Goal: Check status: Check status

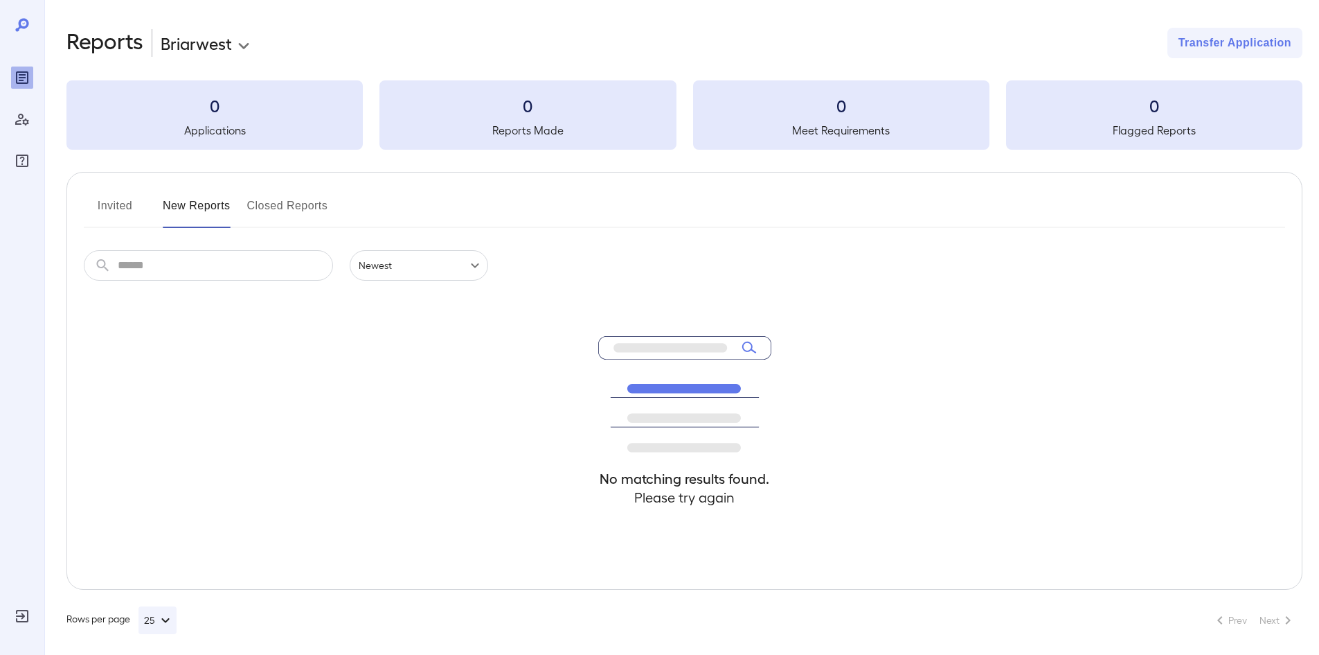
click at [108, 205] on button "Invited" at bounding box center [115, 211] width 62 height 33
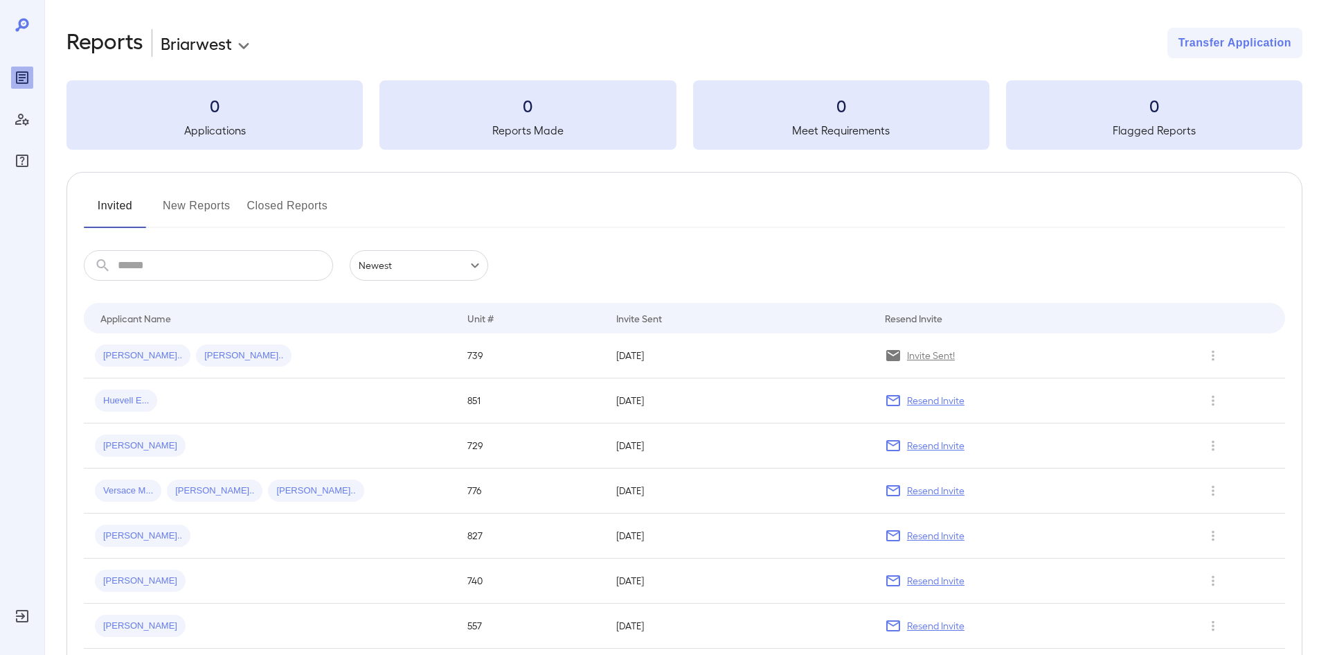
click at [177, 205] on button "New Reports" at bounding box center [197, 211] width 68 height 33
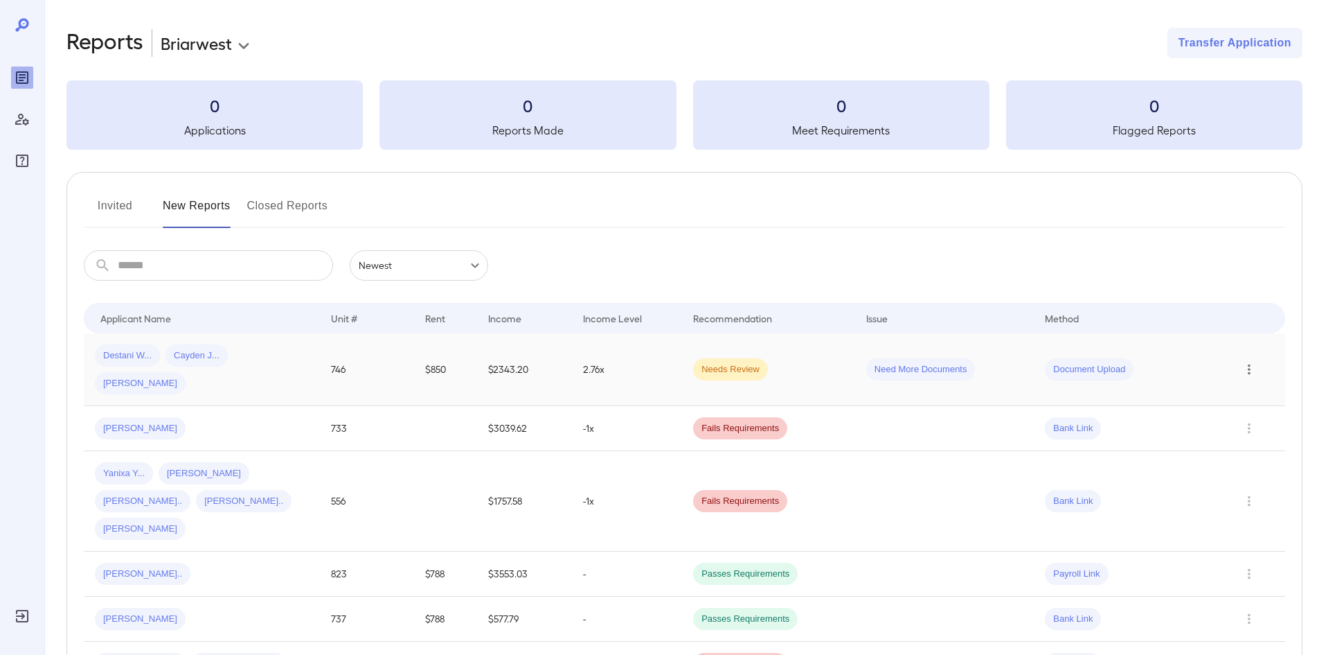
click at [1250, 361] on icon "Row Actions" at bounding box center [1249, 369] width 15 height 17
drag, startPoint x: 1251, startPoint y: 384, endPoint x: 1256, endPoint y: 404, distance: 20.2
click at [1256, 404] on ul "View Application View Report Remove Flag Close Report Remove Application" at bounding box center [1263, 427] width 109 height 122
click at [1258, 404] on li "View Report" at bounding box center [1263, 405] width 109 height 22
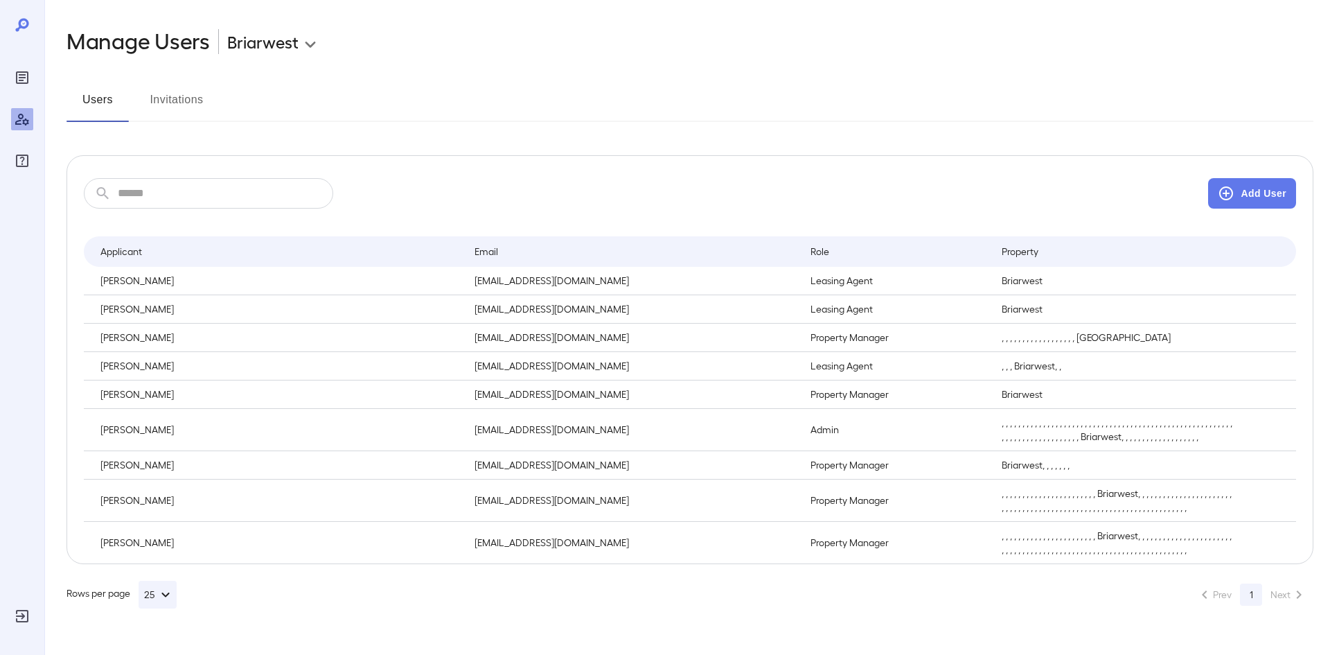
click at [181, 102] on button "Invitations" at bounding box center [176, 105] width 62 height 33
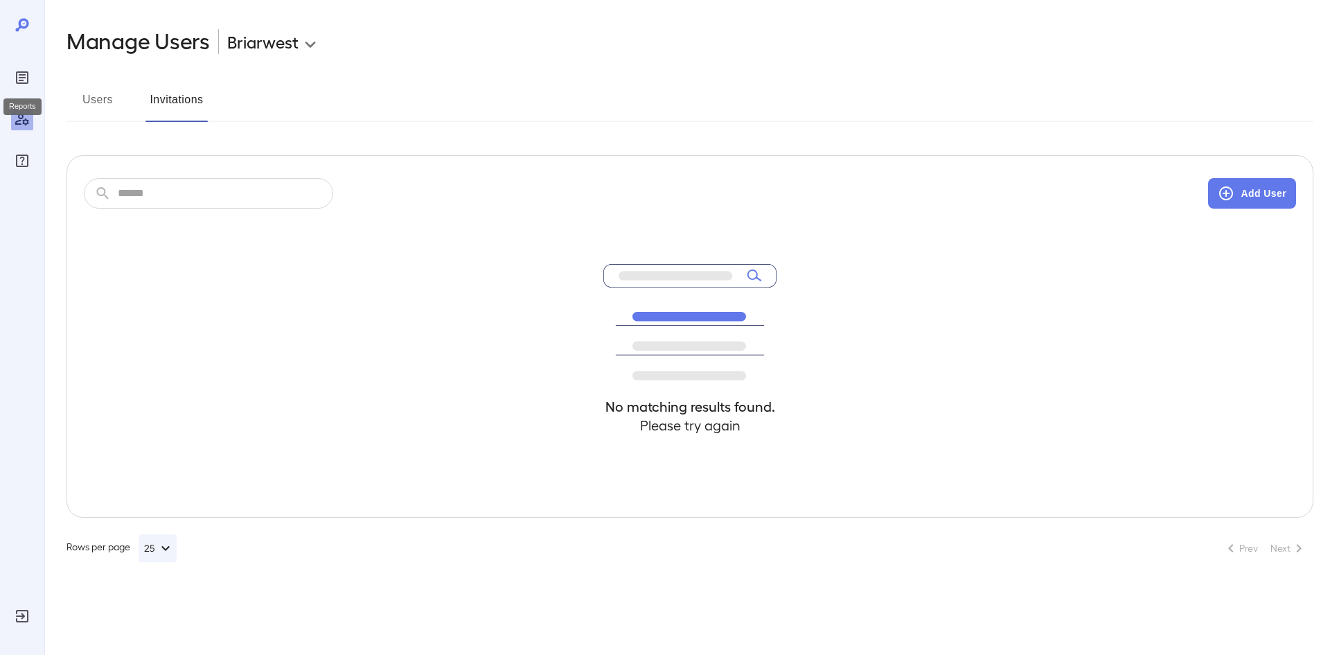
click at [28, 69] on icon "Reports" at bounding box center [22, 77] width 17 height 17
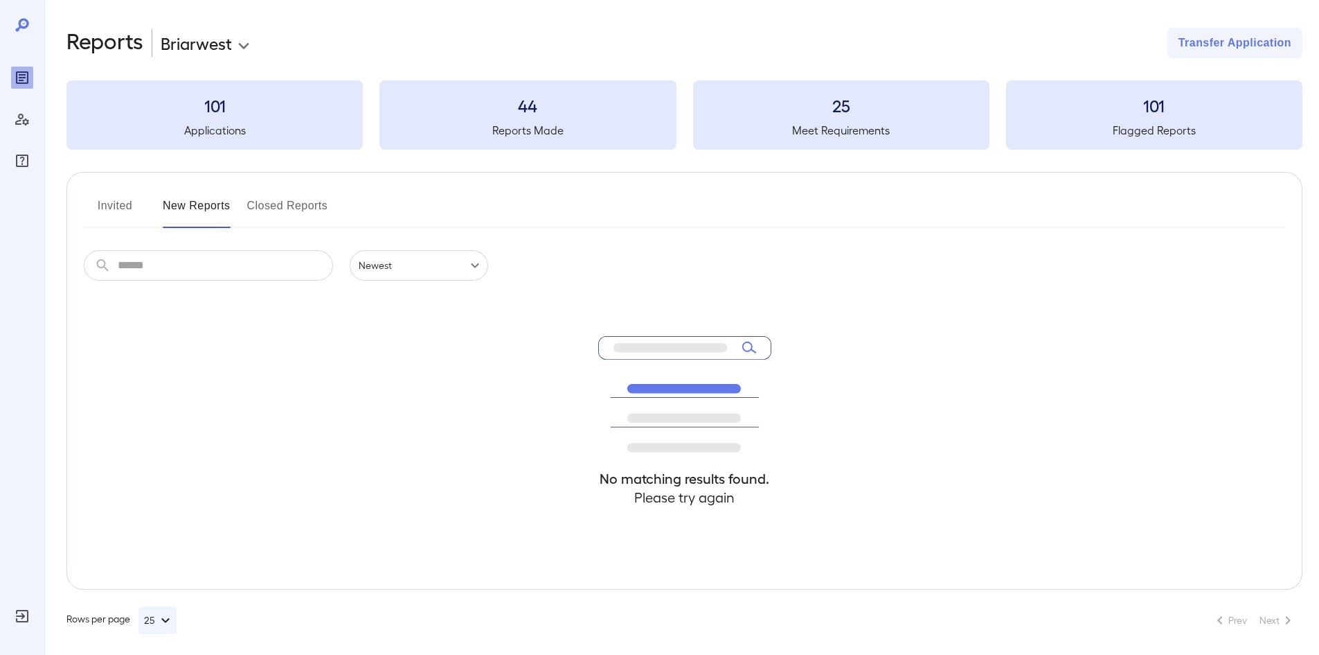
click at [126, 204] on button "Invited" at bounding box center [115, 211] width 62 height 33
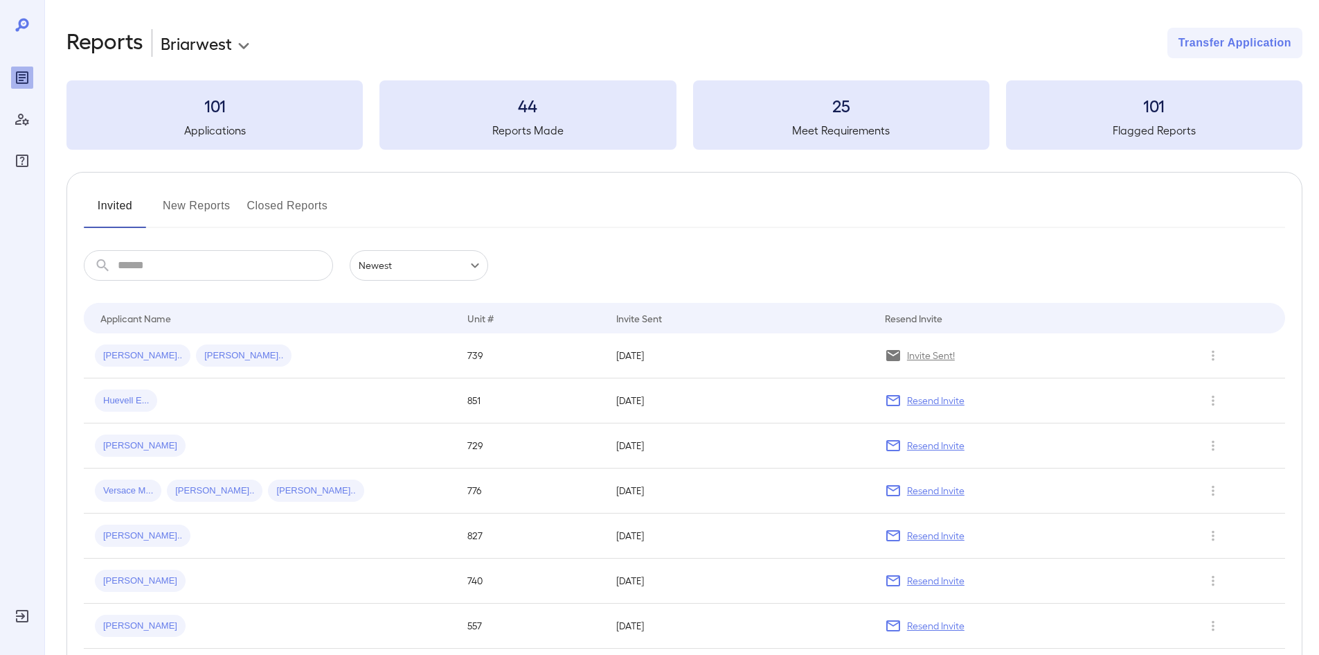
click at [183, 203] on button "New Reports" at bounding box center [197, 211] width 68 height 33
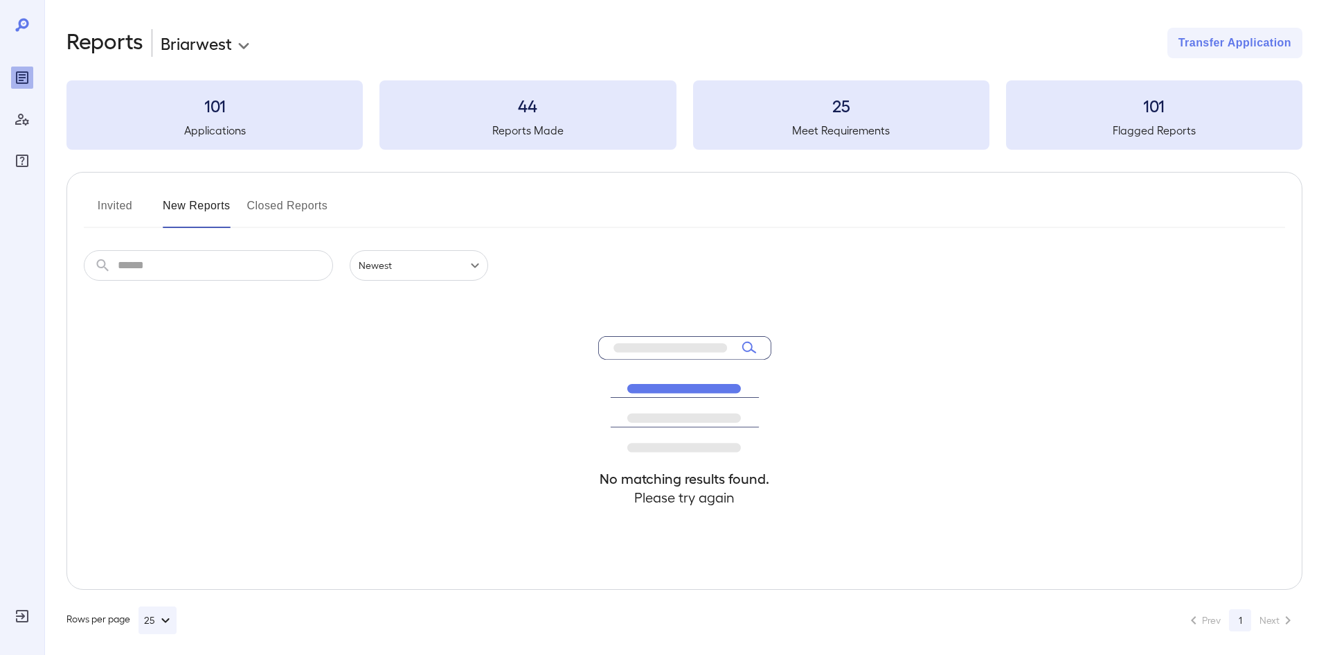
click at [275, 209] on button "Closed Reports" at bounding box center [287, 211] width 81 height 33
click at [229, 205] on button "New Reports" at bounding box center [197, 211] width 68 height 33
click at [238, 120] on div "101 Applications" at bounding box center [214, 114] width 296 height 69
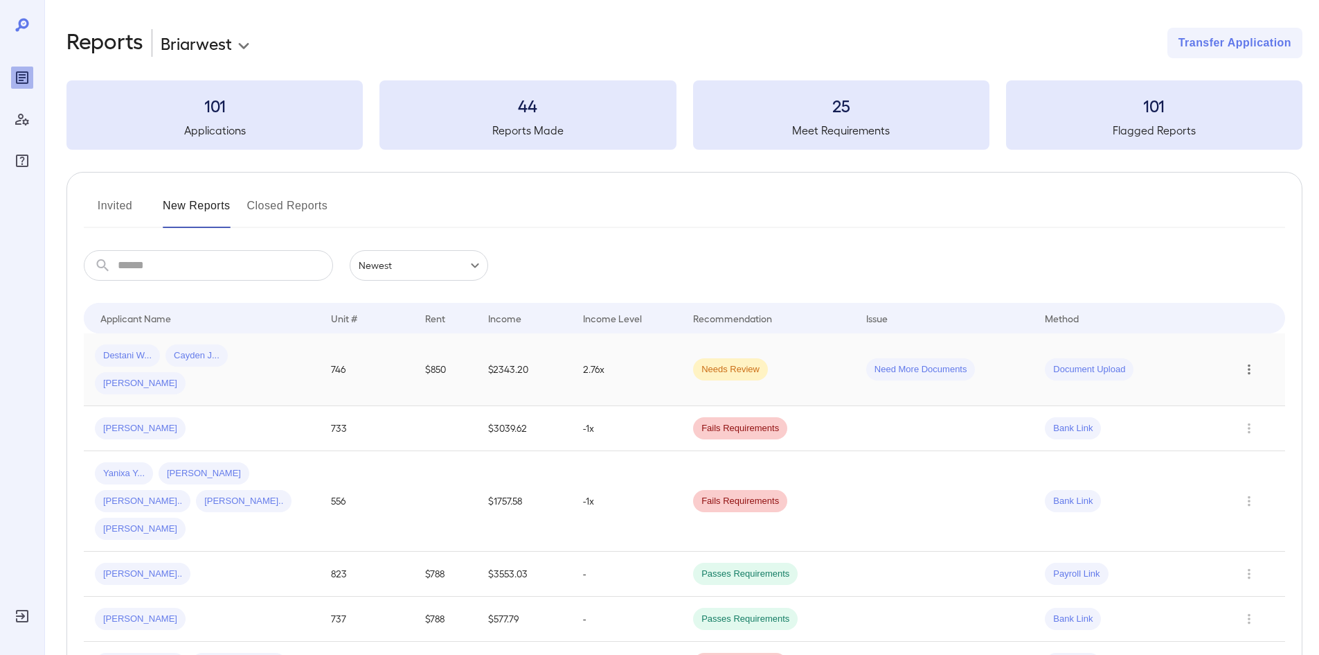
click at [1253, 361] on icon "Row Actions" at bounding box center [1249, 369] width 15 height 17
click at [1252, 402] on li "View Report" at bounding box center [1263, 405] width 109 height 22
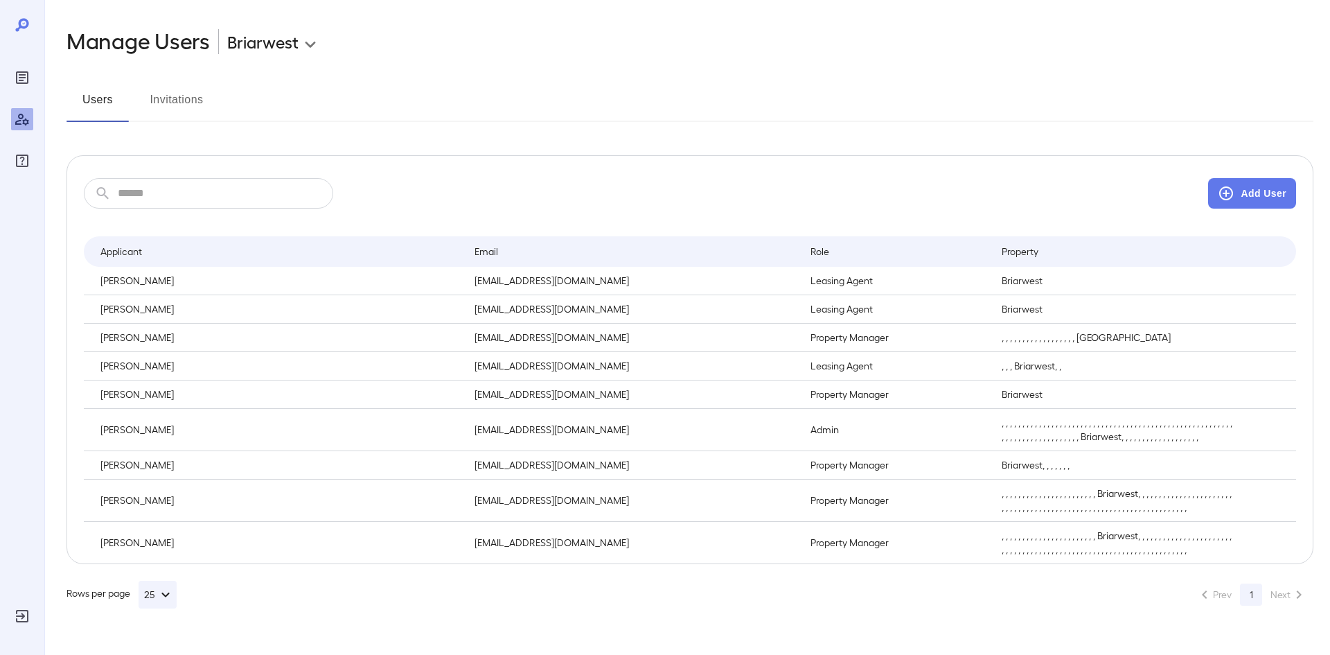
click at [181, 96] on button "Invitations" at bounding box center [176, 105] width 62 height 33
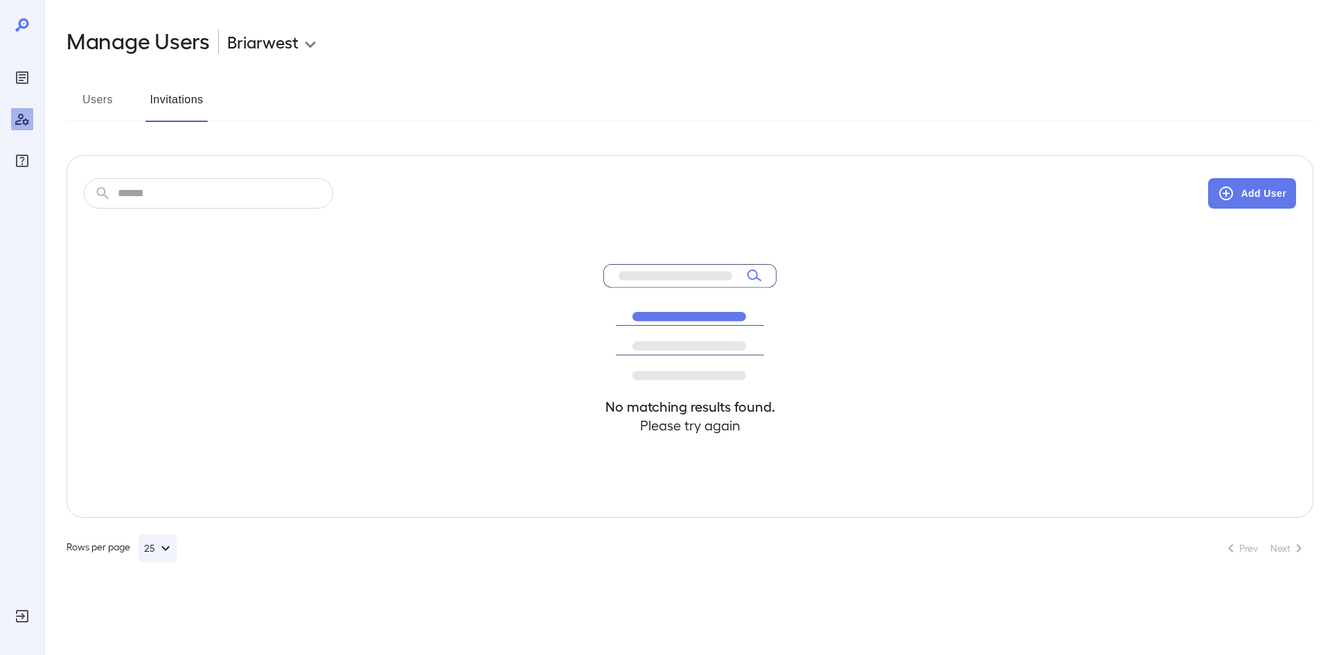
click at [21, 84] on icon "Reports" at bounding box center [22, 77] width 17 height 17
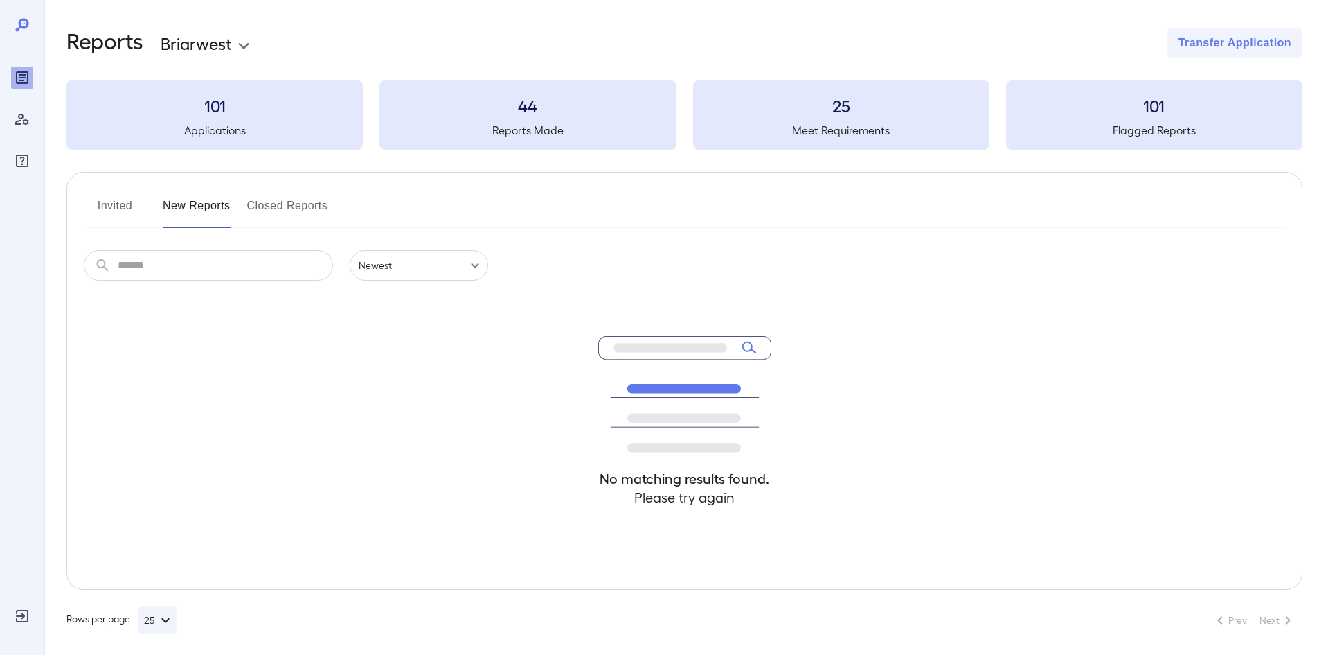
click at [116, 206] on button "Invited" at bounding box center [115, 211] width 62 height 33
click at [170, 203] on button "New Reports" at bounding box center [197, 211] width 68 height 33
click at [188, 127] on h5 "Applications" at bounding box center [214, 130] width 296 height 17
click at [121, 208] on button "Invited" at bounding box center [115, 211] width 62 height 33
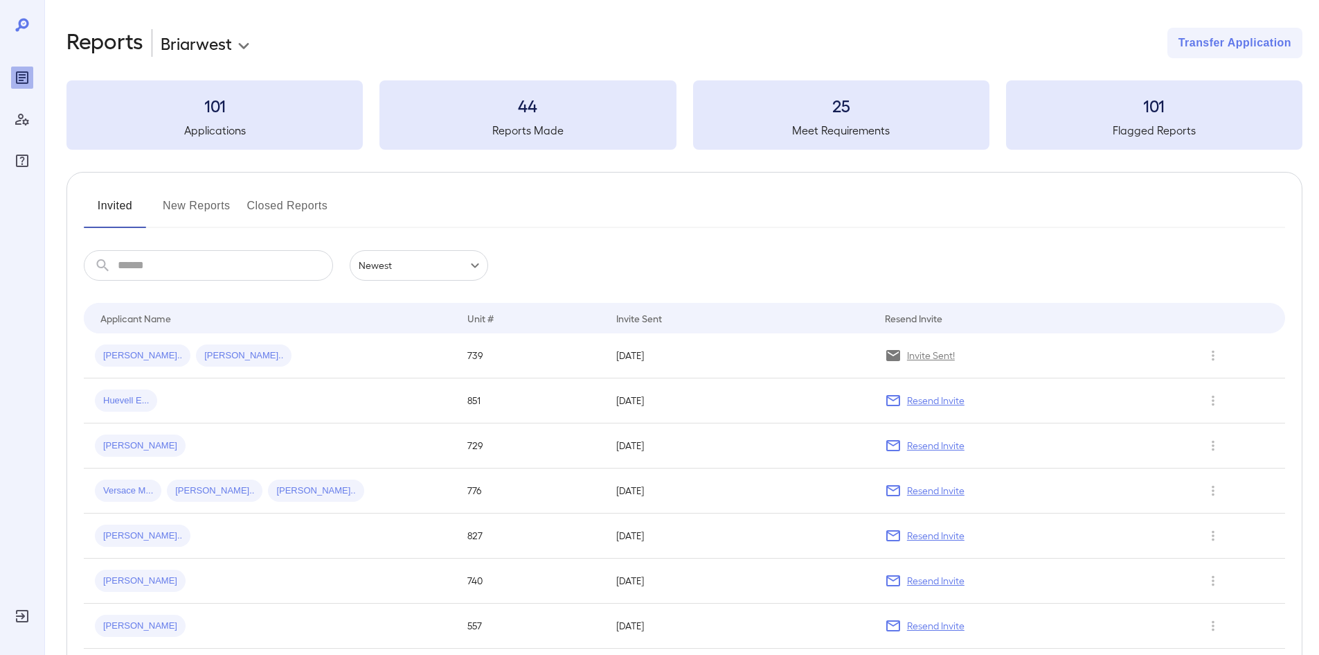
click at [190, 212] on button "New Reports" at bounding box center [197, 211] width 68 height 33
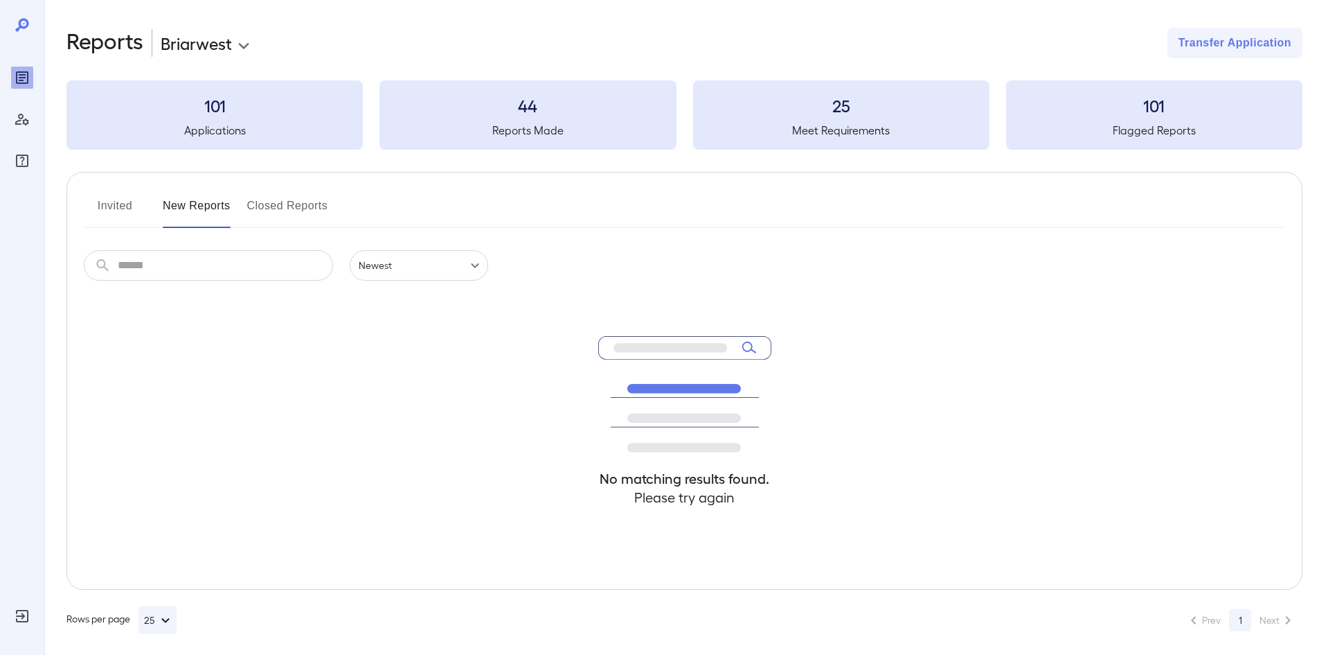
click at [258, 211] on button "Closed Reports" at bounding box center [287, 211] width 81 height 33
click at [187, 211] on button "New Reports" at bounding box center [197, 211] width 68 height 33
click at [226, 134] on h5 "Applications" at bounding box center [214, 130] width 296 height 17
click at [229, 107] on h3 "101" at bounding box center [214, 105] width 296 height 22
click at [137, 217] on button "Invited" at bounding box center [115, 211] width 62 height 33
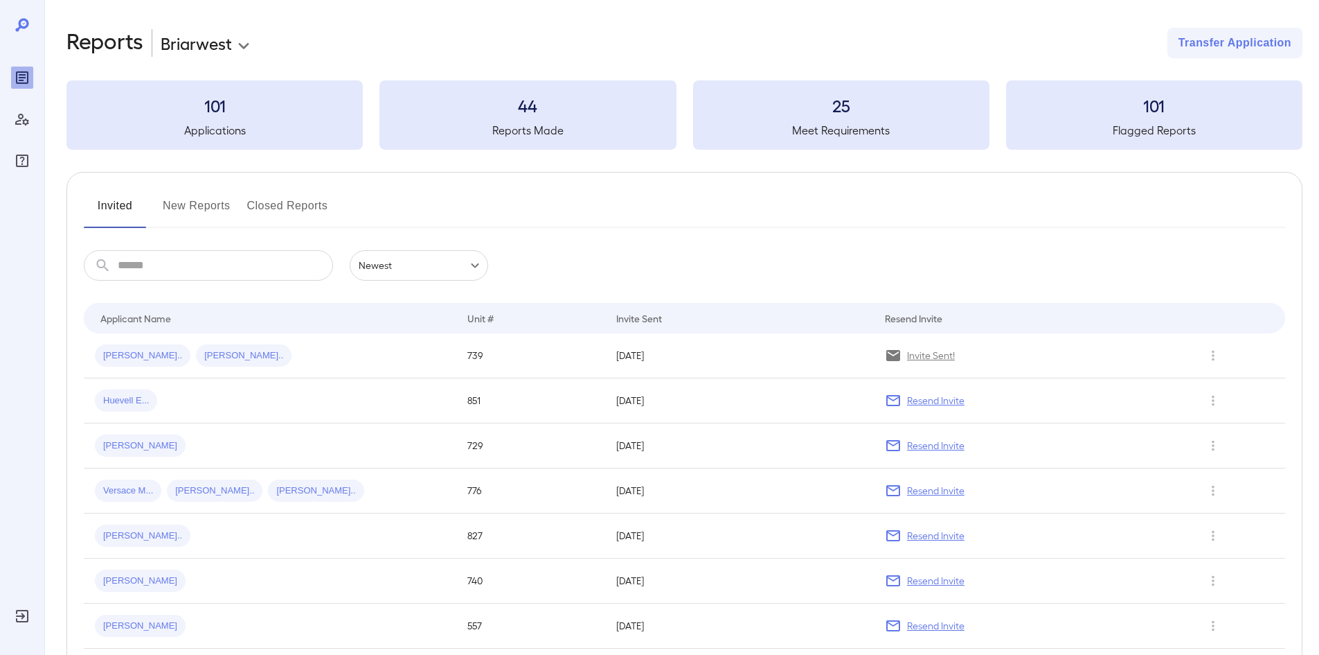
click at [188, 204] on button "New Reports" at bounding box center [197, 211] width 68 height 33
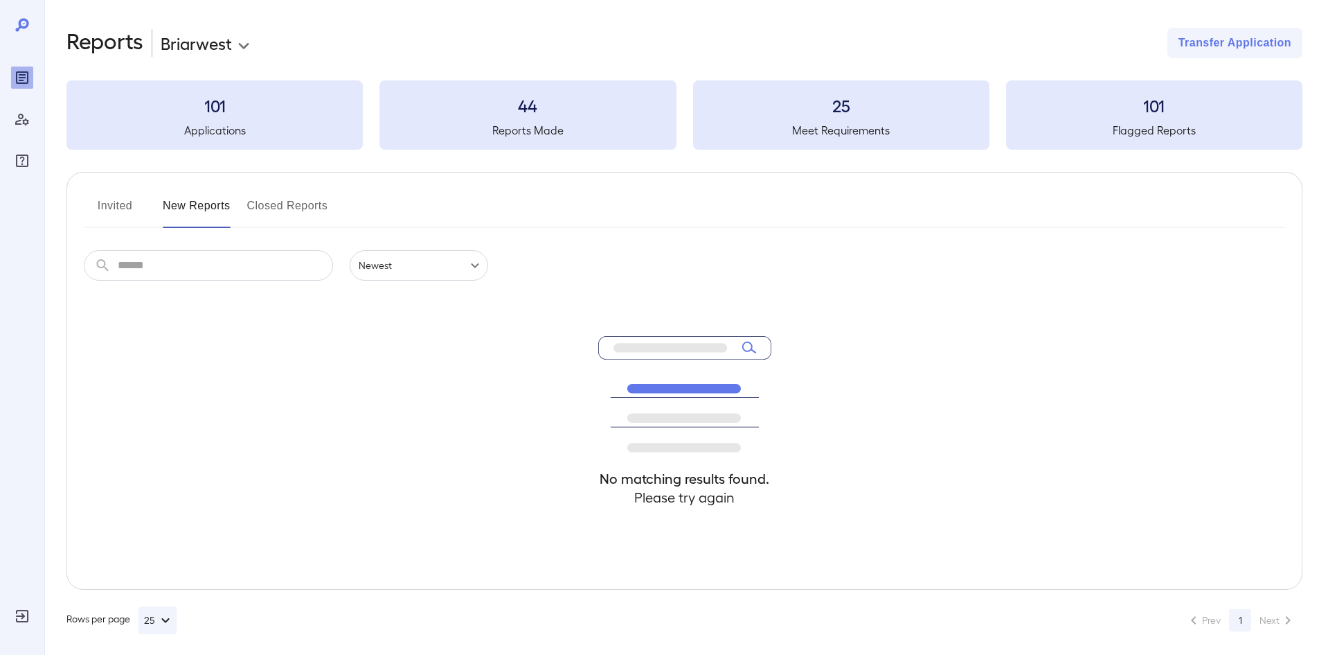
click at [199, 103] on h3 "101" at bounding box center [214, 105] width 296 height 22
click at [214, 131] on h5 "Applications" at bounding box center [214, 130] width 296 height 17
click at [272, 205] on button "Closed Reports" at bounding box center [287, 211] width 81 height 33
click at [200, 195] on button "New Reports" at bounding box center [197, 211] width 68 height 33
click at [114, 195] on button "Invited" at bounding box center [115, 211] width 62 height 33
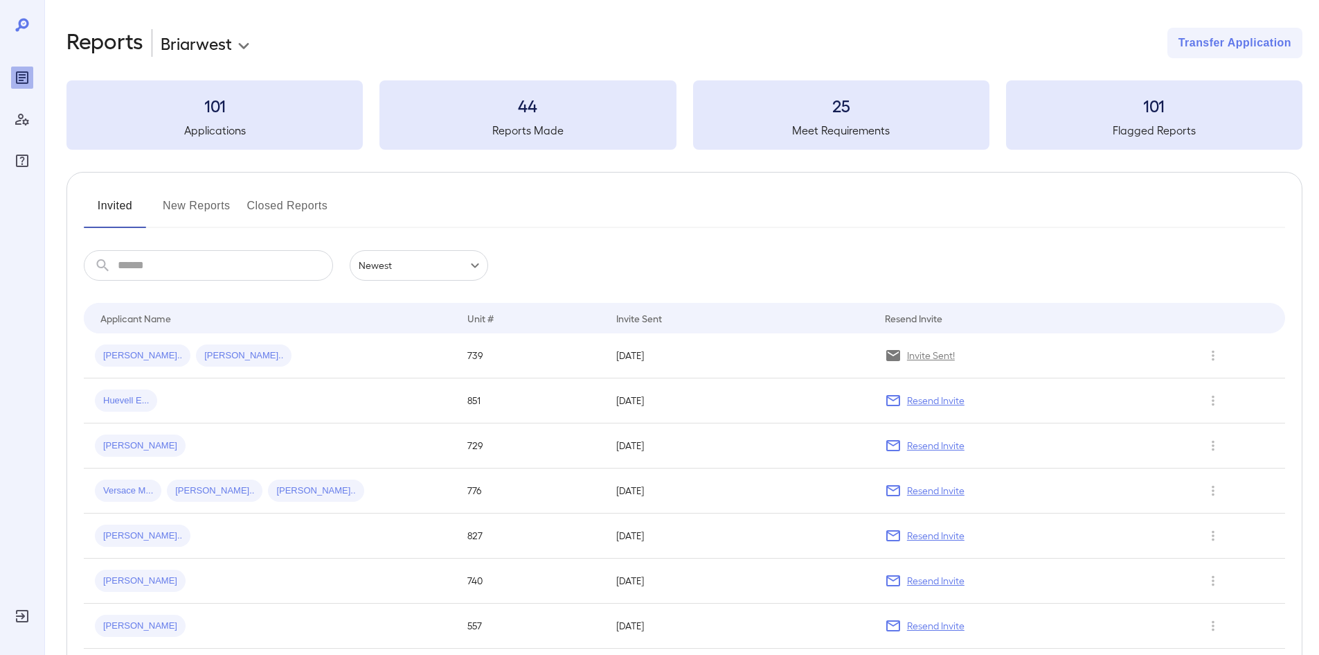
click at [182, 202] on button "New Reports" at bounding box center [197, 211] width 68 height 33
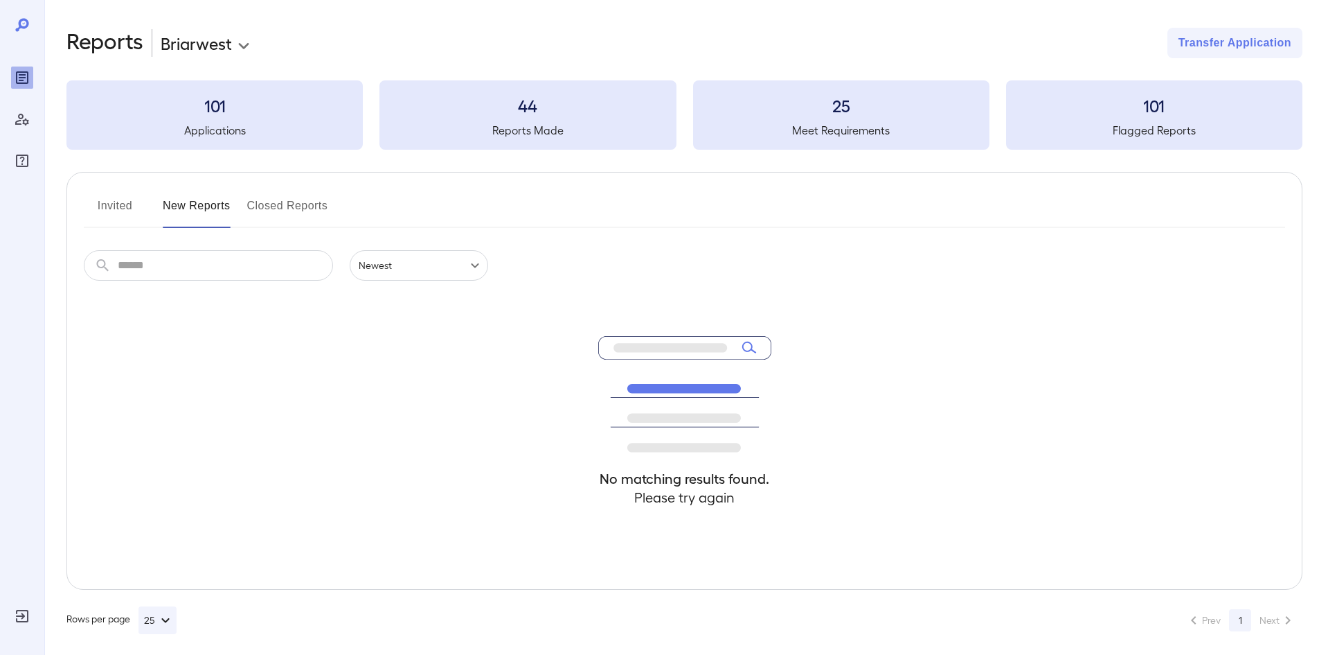
click at [178, 272] on input "text" at bounding box center [225, 265] width 215 height 30
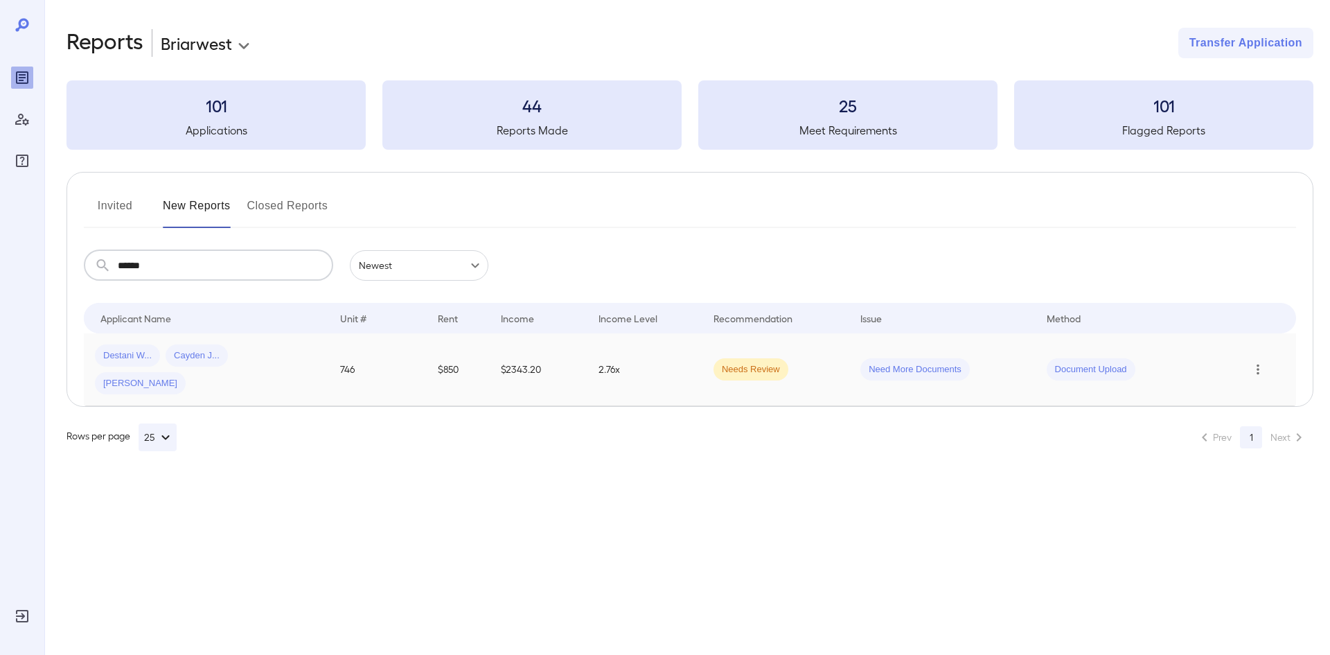
type input "******"
click at [1257, 361] on icon "Row Actions" at bounding box center [1257, 369] width 15 height 17
click at [1249, 376] on li "View Application" at bounding box center [1263, 383] width 109 height 22
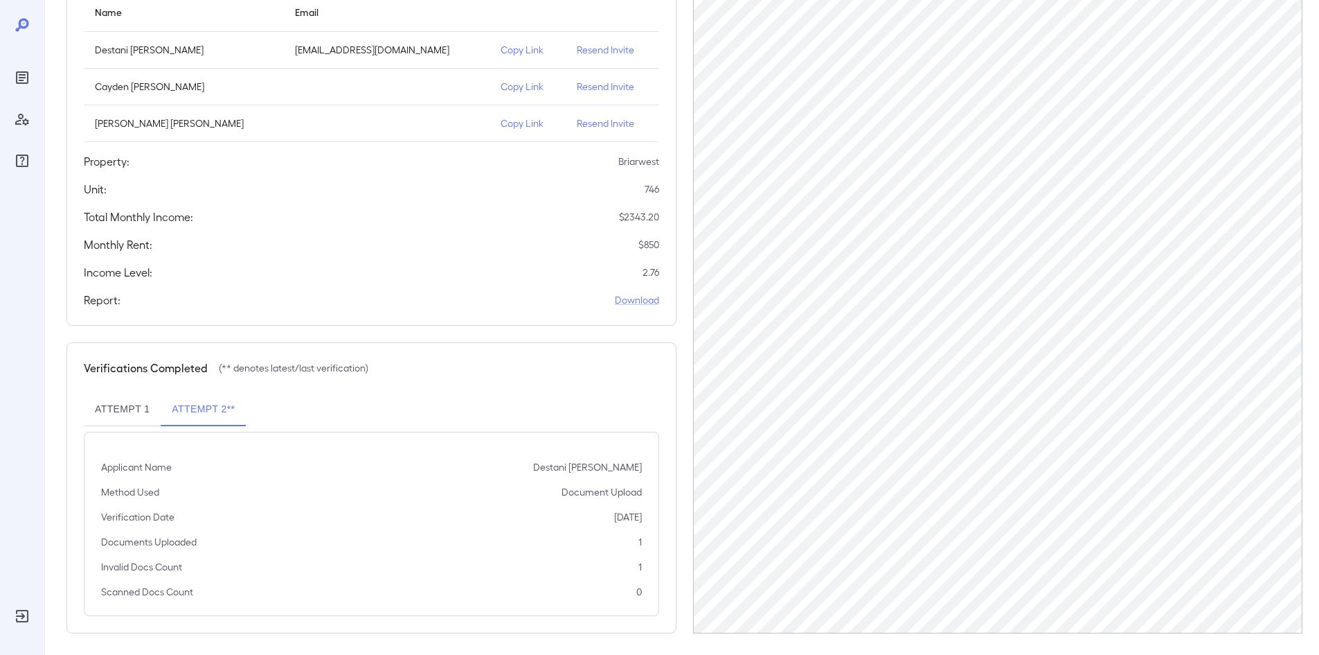
scroll to position [189, 0]
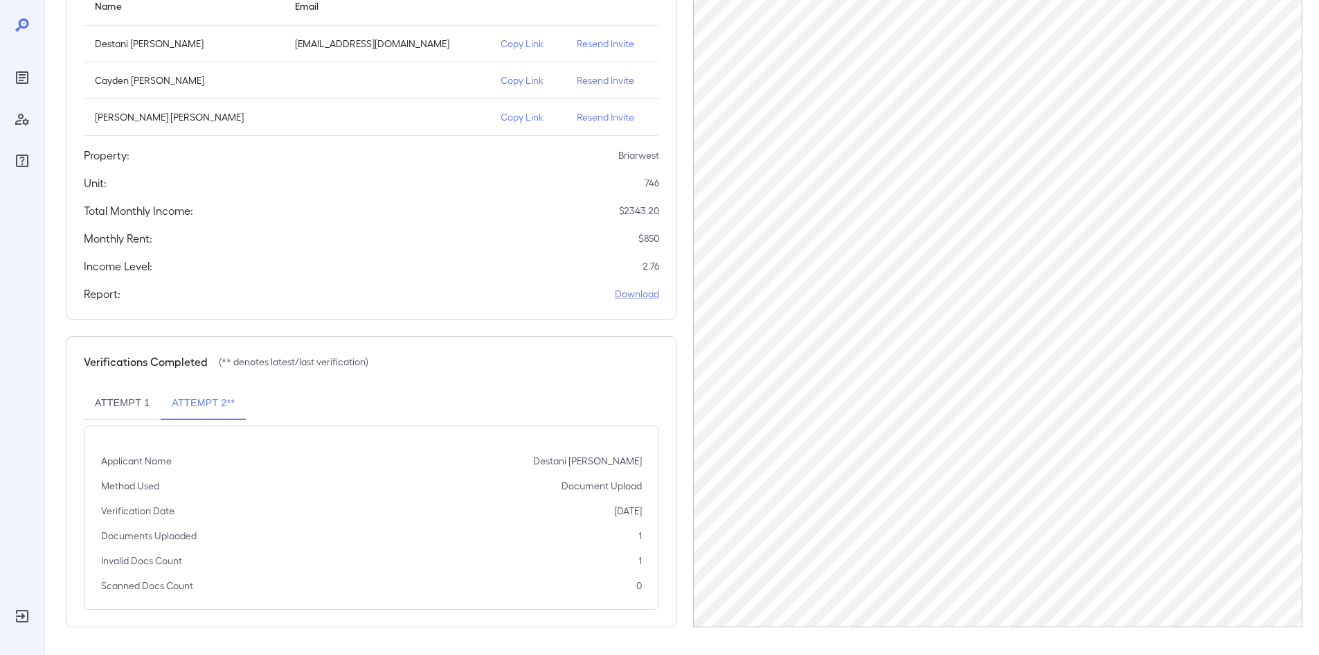
click at [143, 404] on button "Attempt 1" at bounding box center [122, 402] width 77 height 33
click at [170, 402] on button "Attempt 2**" at bounding box center [203, 402] width 85 height 33
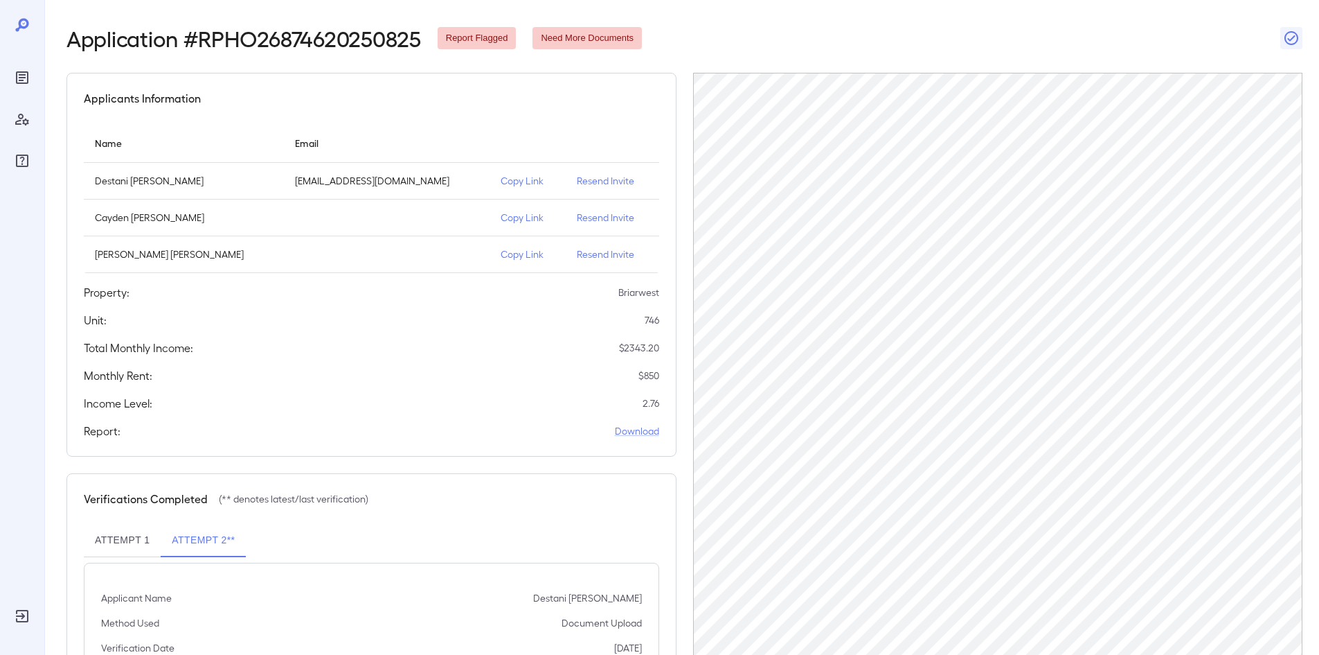
scroll to position [51, 0]
click at [18, 73] on icon "Reports" at bounding box center [22, 77] width 17 height 17
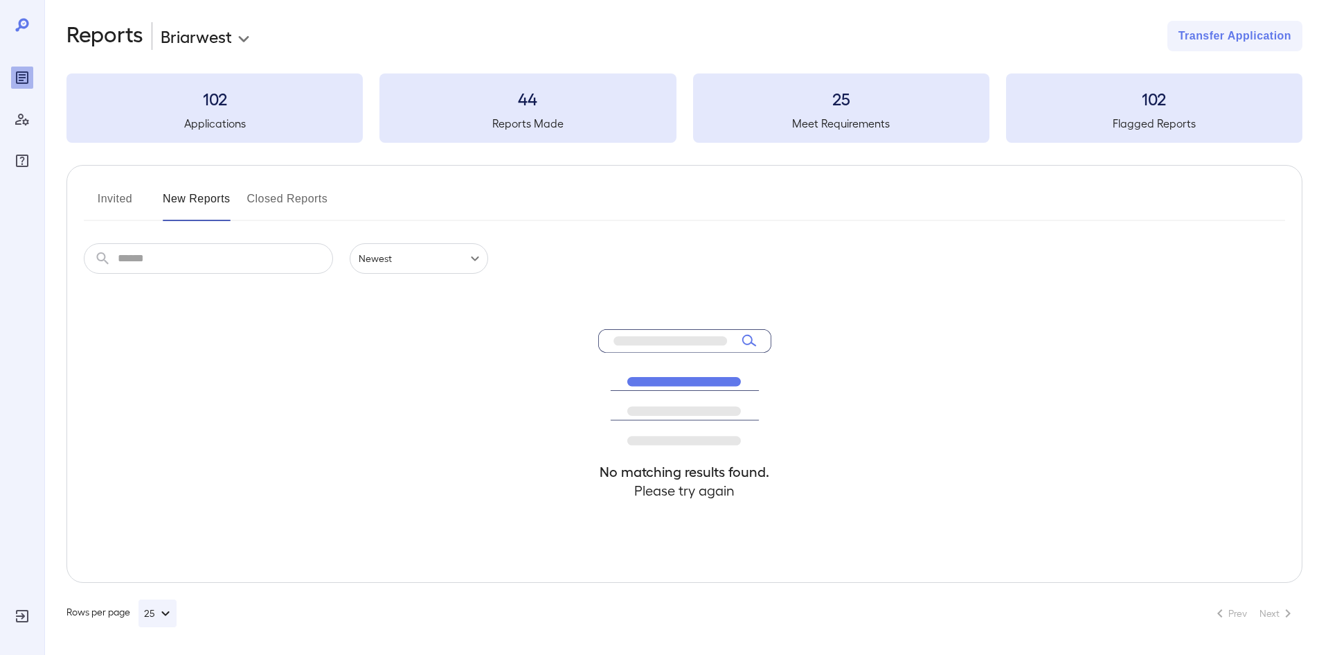
click at [124, 206] on button "Invited" at bounding box center [115, 204] width 62 height 33
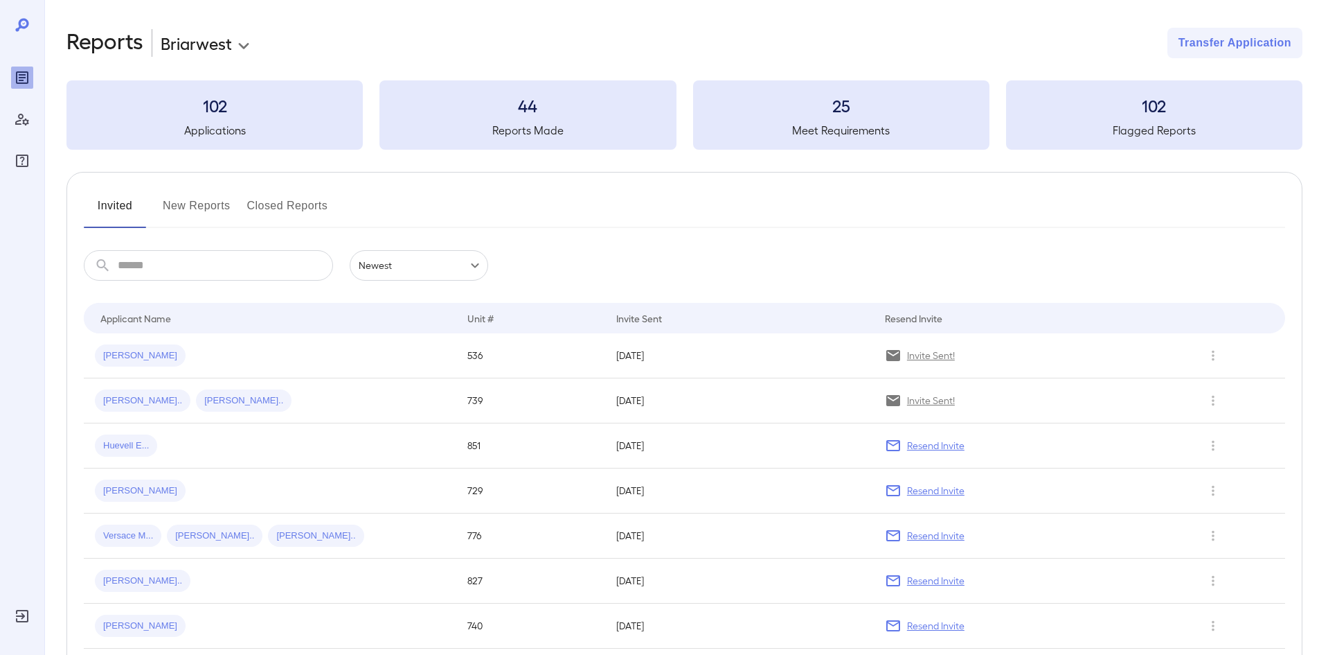
click at [619, 225] on div "Invited New Reports Closed Reports" at bounding box center [685, 211] width 1202 height 33
click at [650, 247] on div "Invited New Reports Closed Reports ​ ​ Newest ****** Drop to group by Applicant…" at bounding box center [684, 624] width 1236 height 905
click at [661, 231] on div "Invited New Reports Closed Reports ​ ​ Newest ****** Drop to group by Applicant…" at bounding box center [684, 624] width 1236 height 905
click at [949, 14] on div "**********" at bounding box center [681, 574] width 1275 height 1148
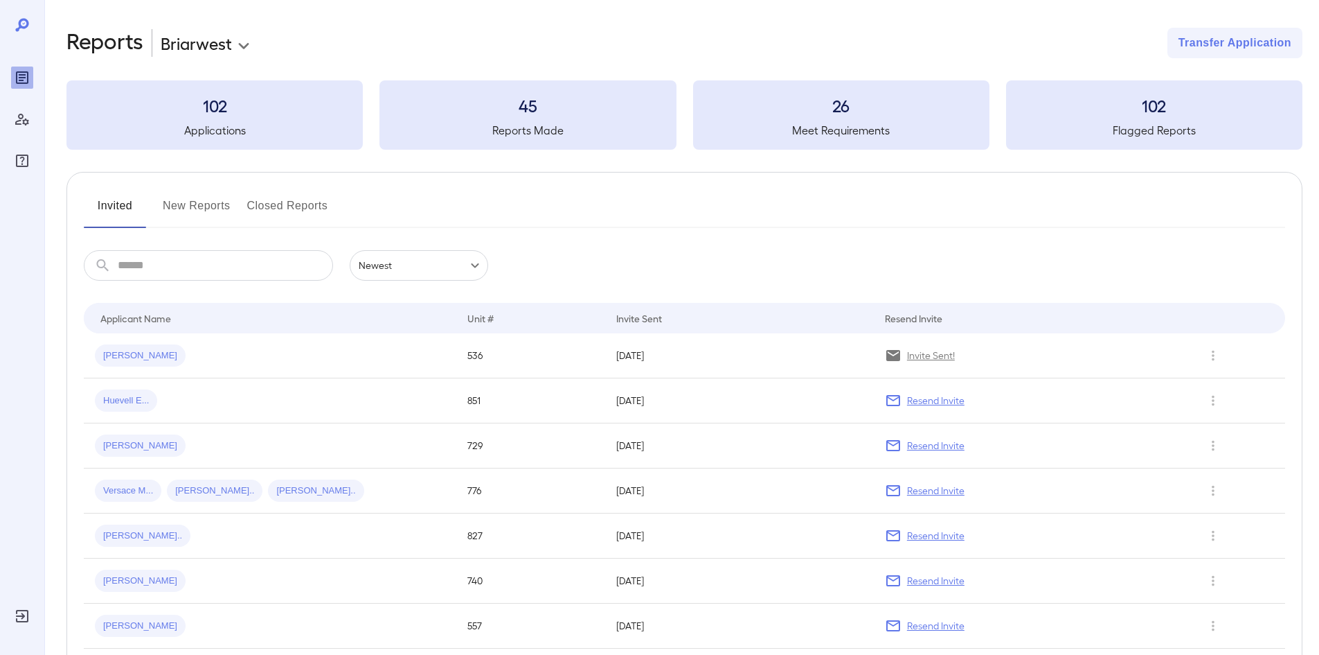
click at [199, 211] on button "New Reports" at bounding box center [197, 211] width 68 height 33
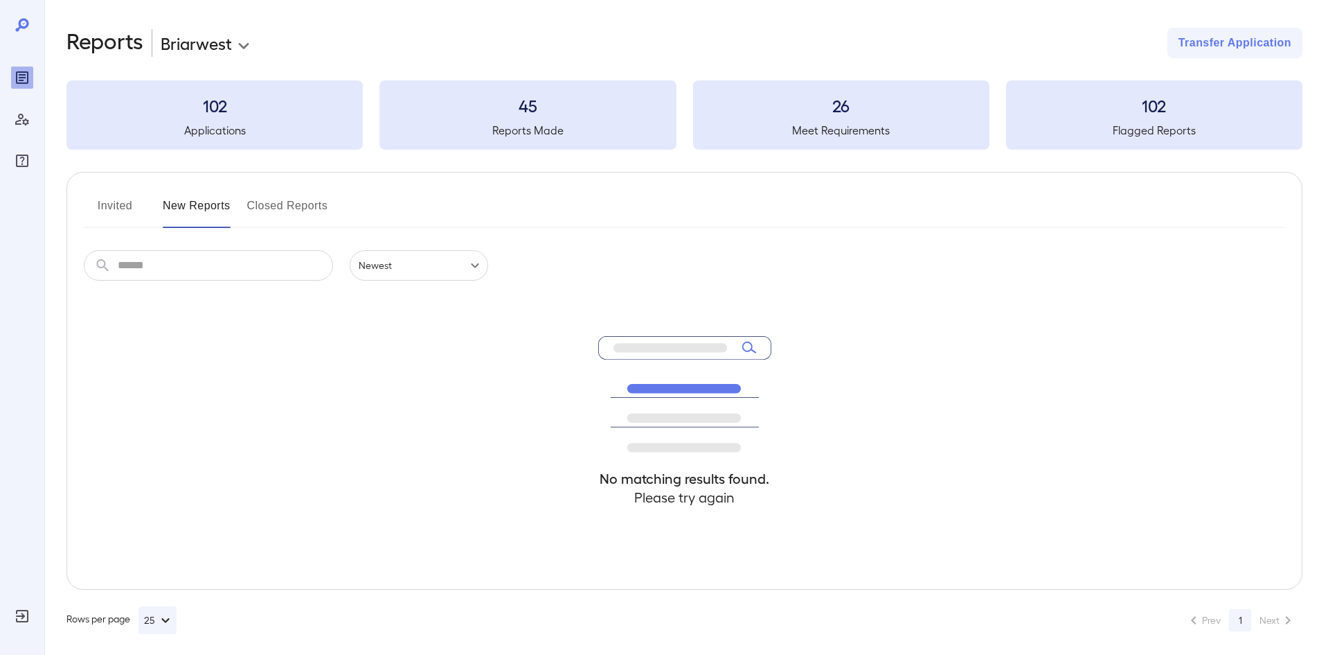
click at [216, 118] on div "102 Applications" at bounding box center [214, 114] width 296 height 69
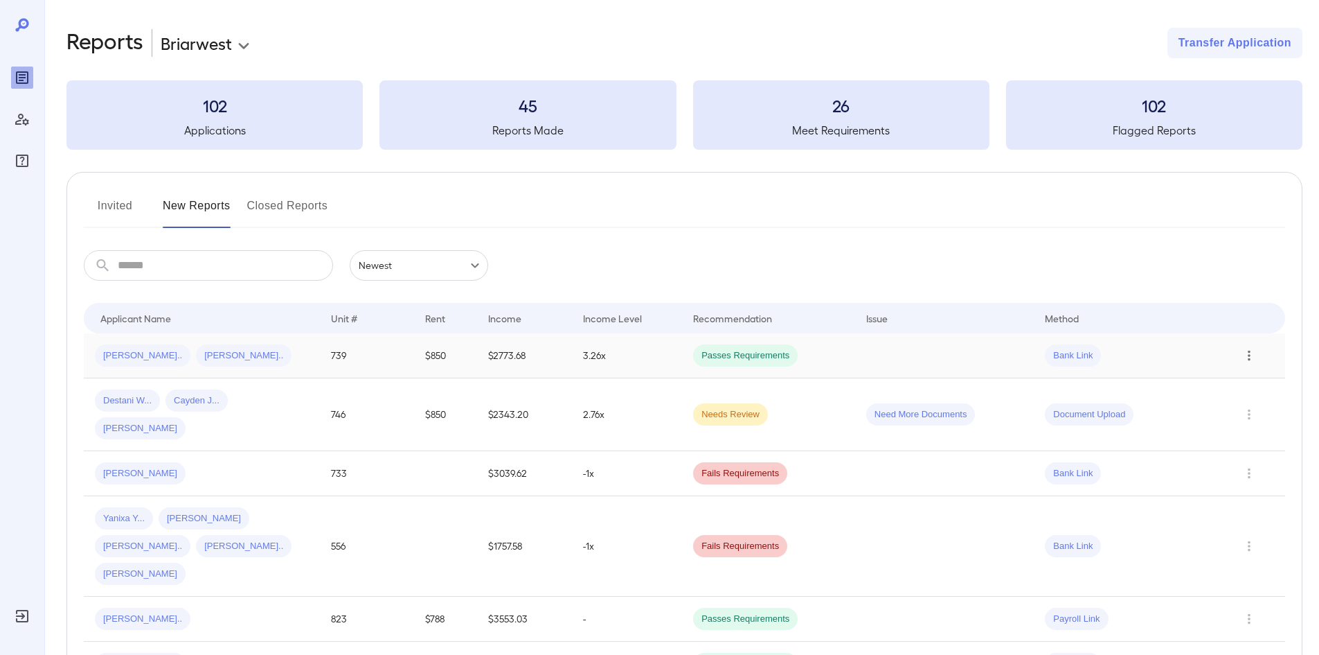
click at [1252, 356] on icon "Row Actions" at bounding box center [1249, 355] width 15 height 17
click at [1270, 408] on li "View Report" at bounding box center [1263, 405] width 109 height 22
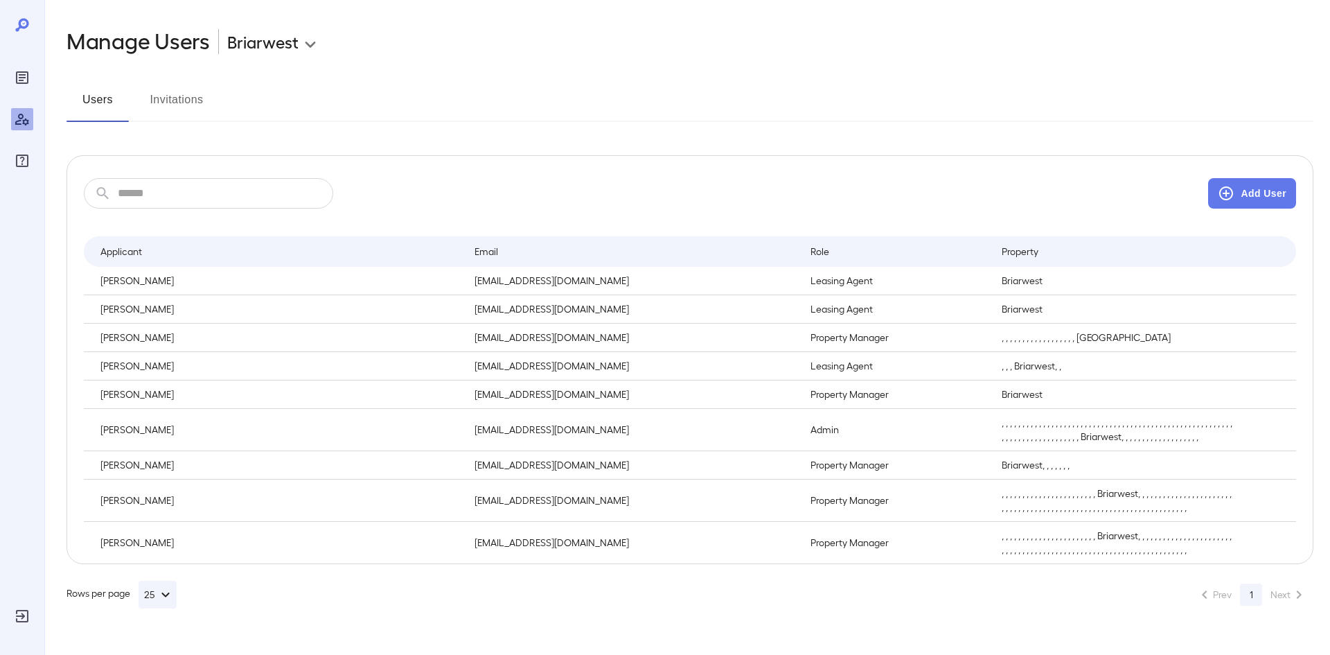
click at [20, 75] on icon "Reports" at bounding box center [22, 77] width 7 height 7
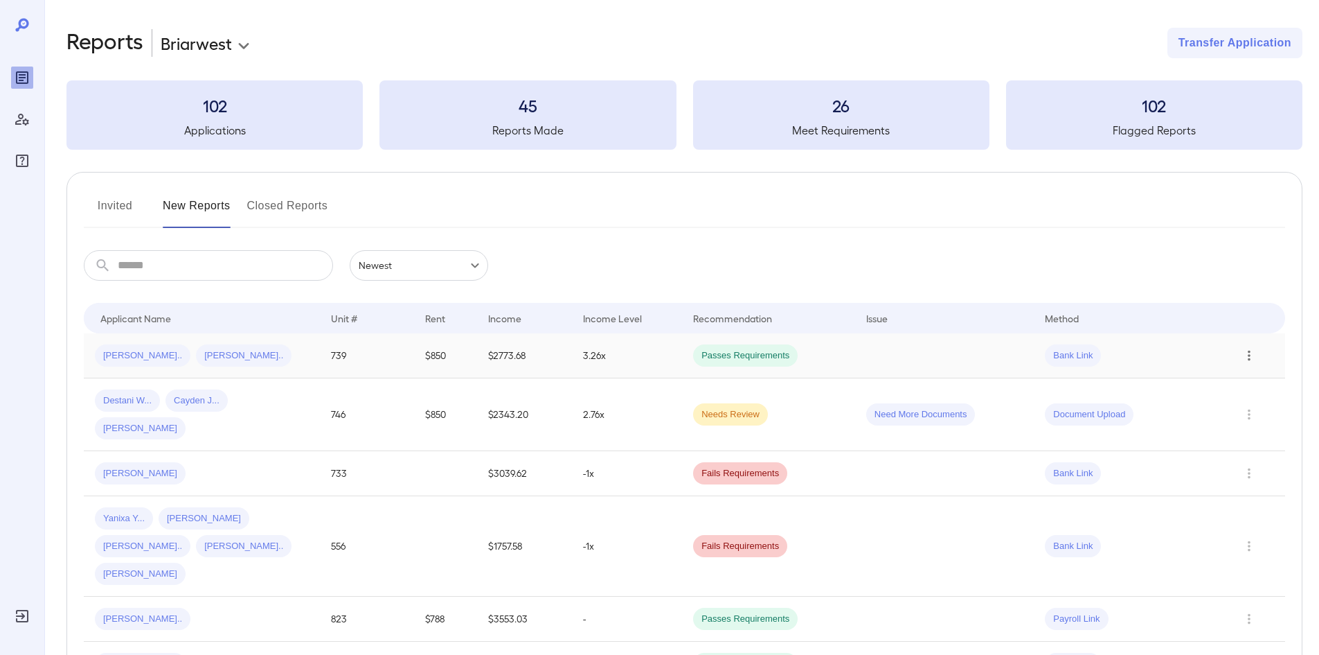
click at [1254, 352] on icon "Row Actions" at bounding box center [1249, 355] width 15 height 17
click at [1254, 402] on li "View Report" at bounding box center [1263, 405] width 109 height 22
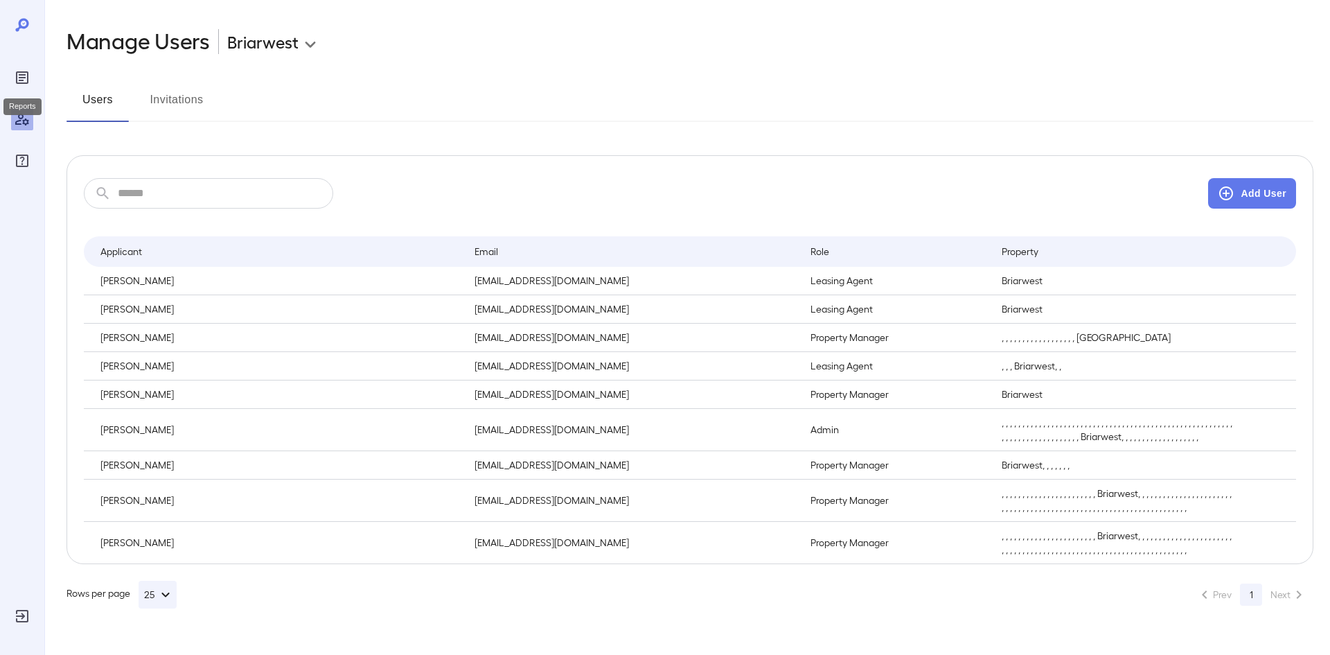
click at [22, 84] on icon "Reports" at bounding box center [22, 77] width 17 height 17
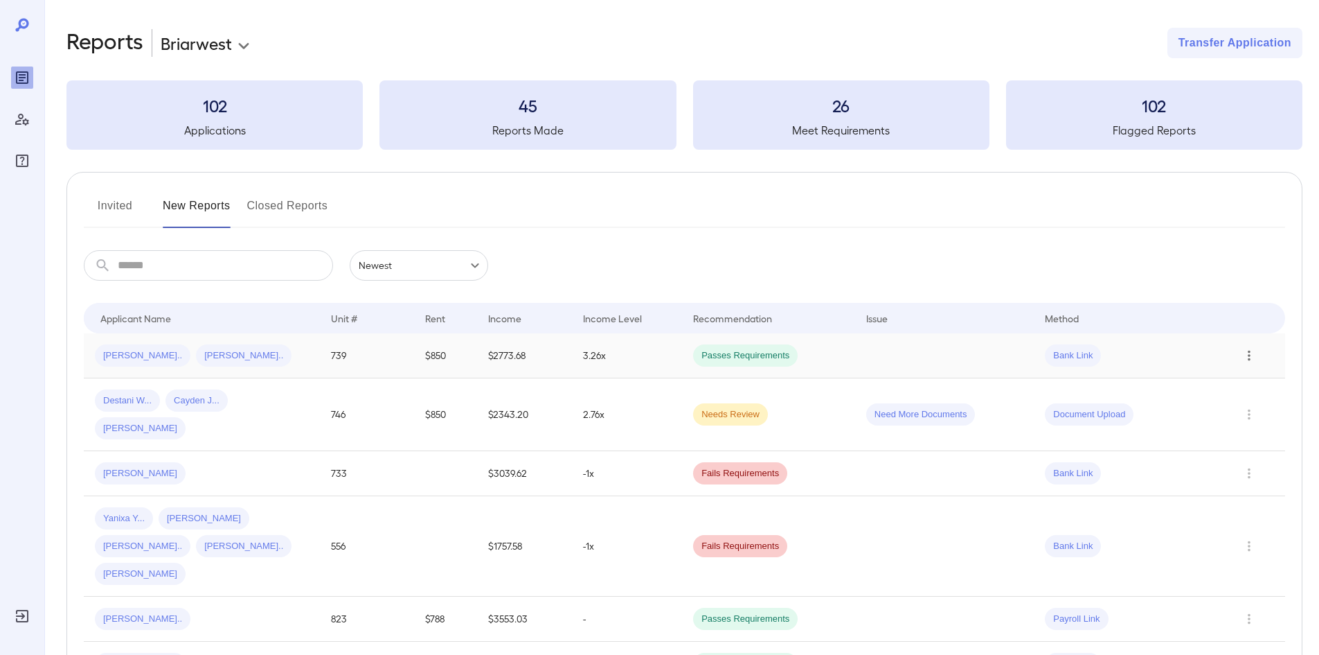
click at [1259, 353] on button "Row Actions" at bounding box center [1249, 355] width 22 height 22
click at [1265, 385] on li "View Application" at bounding box center [1263, 383] width 109 height 22
